Goal: Task Accomplishment & Management: Use online tool/utility

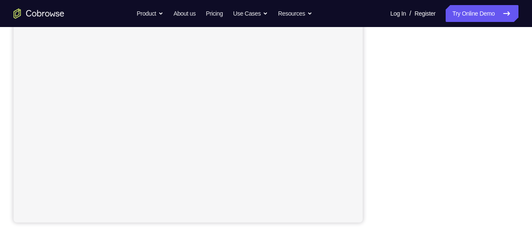
scroll to position [142, 0]
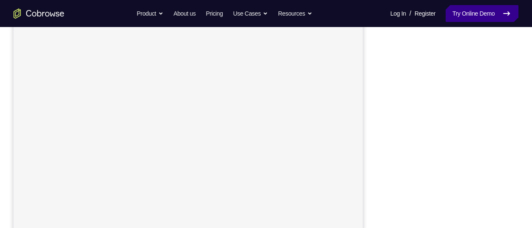
click at [459, 12] on link "Try Online Demo" at bounding box center [481, 13] width 73 height 17
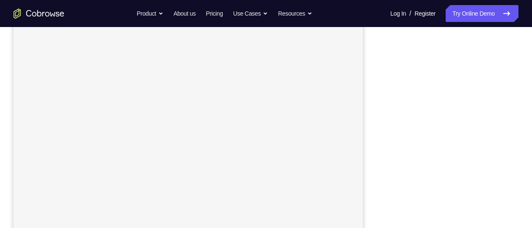
scroll to position [149, 0]
drag, startPoint x: 359, startPoint y: 22, endPoint x: 385, endPoint y: 190, distance: 170.8
click at [385, 190] on div at bounding box center [450, 114] width 135 height 260
